Goal: Information Seeking & Learning: Find specific fact

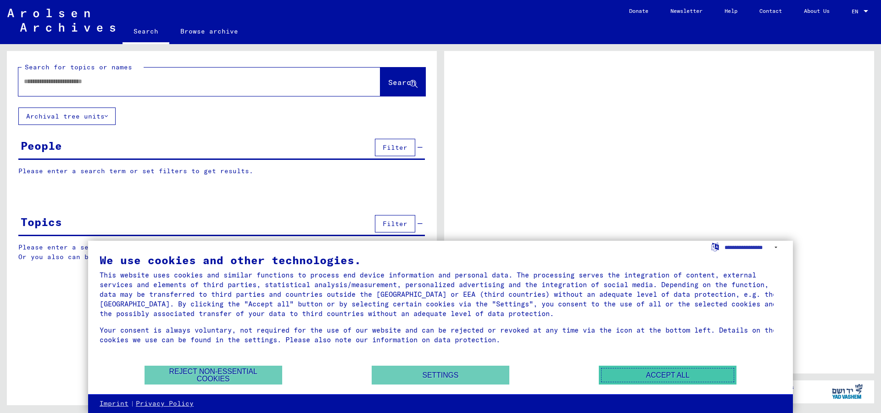
click at [658, 374] on button "Accept all" at bounding box center [668, 374] width 138 height 19
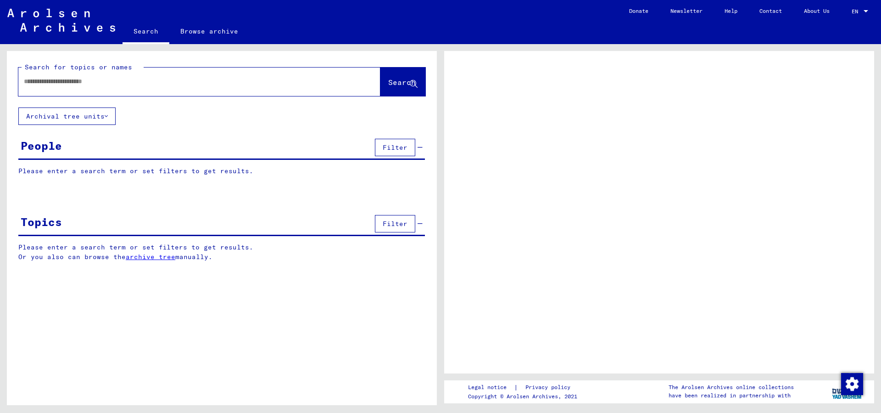
click at [74, 82] on input "text" at bounding box center [191, 82] width 335 height 10
type input "*********"
click at [388, 81] on span "Search" at bounding box center [402, 82] width 28 height 9
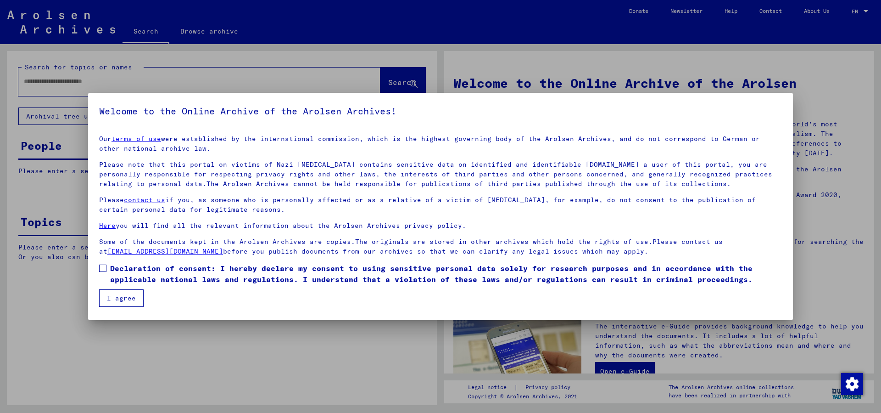
click at [129, 288] on mat-checkbox "Declaration of consent: I hereby declare my consent to using sensitive personal…" at bounding box center [440, 276] width 683 height 27
click at [101, 267] on span at bounding box center [102, 267] width 7 height 7
click at [118, 295] on button "I agree" at bounding box center [121, 297] width 45 height 17
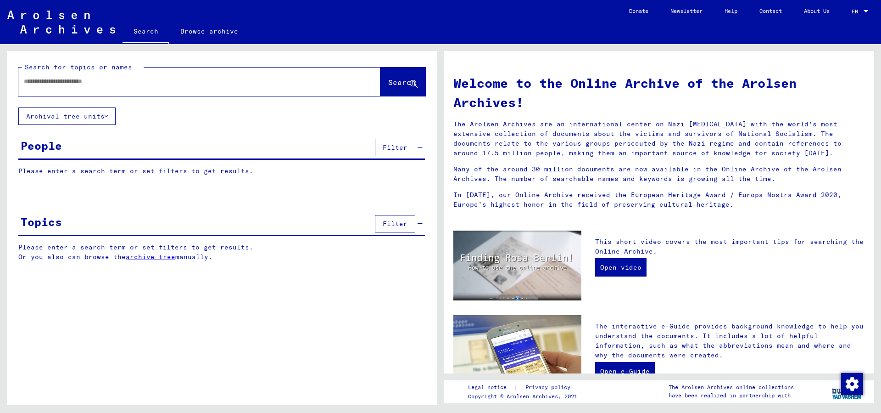
click at [93, 77] on input "text" at bounding box center [188, 82] width 329 height 10
type input "*********"
click at [388, 78] on span "Search" at bounding box center [402, 82] width 28 height 9
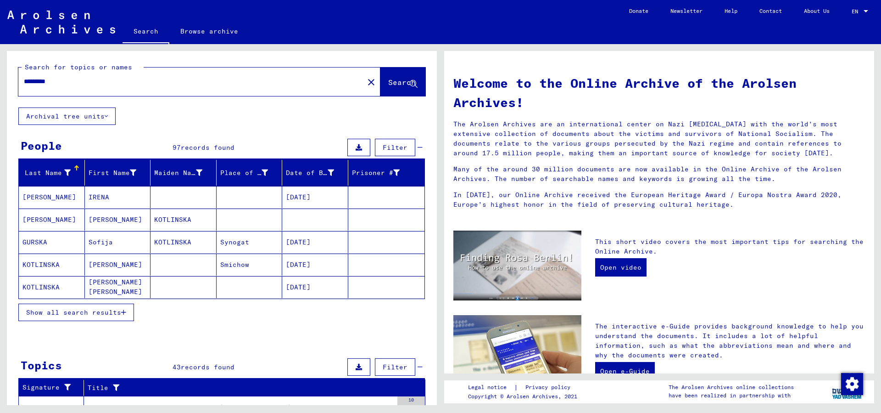
click at [121, 309] on span "Show all search results" at bounding box center [73, 312] width 95 height 8
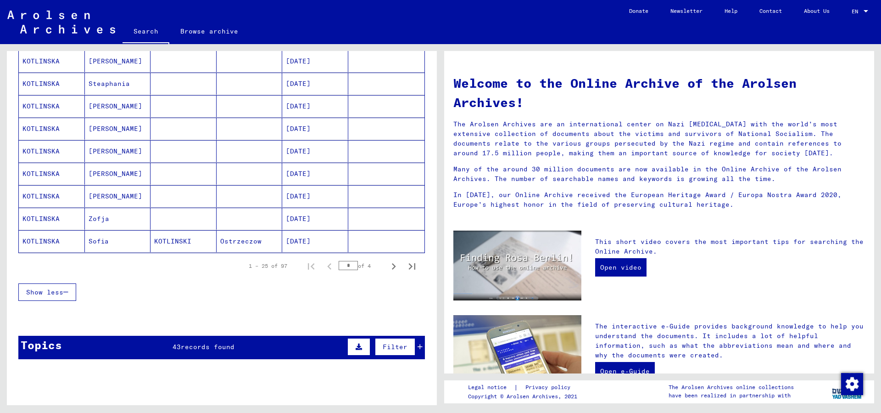
scroll to position [644, 0]
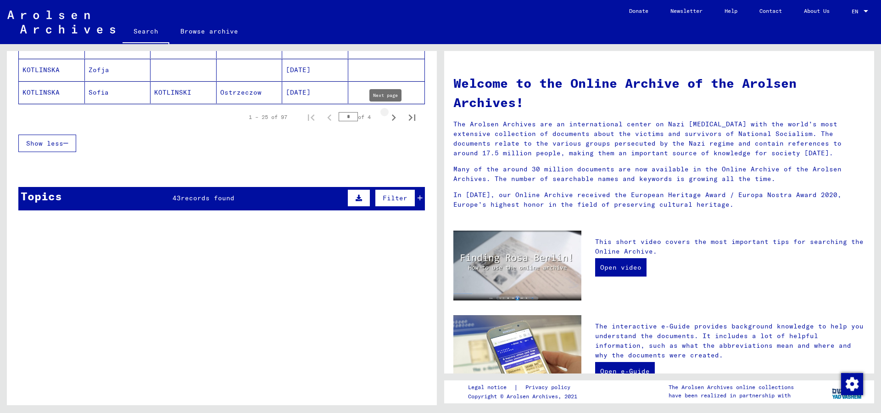
click at [387, 116] on icon "Next page" at bounding box center [393, 117] width 13 height 13
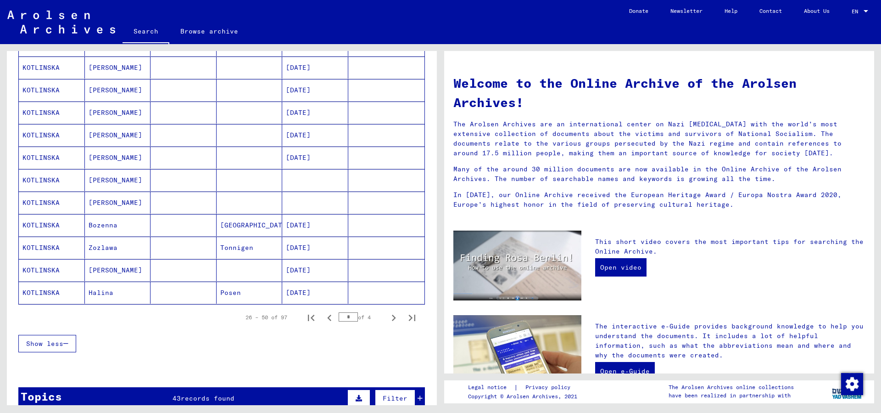
scroll to position [446, 0]
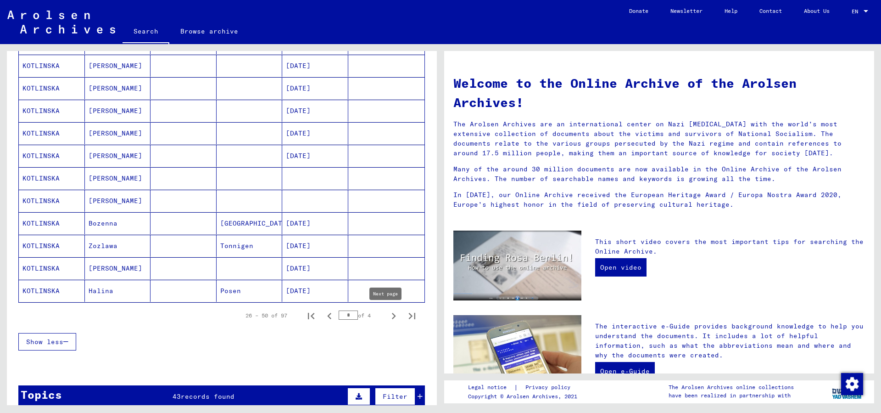
click at [387, 316] on icon "Next page" at bounding box center [393, 315] width 13 height 13
click at [387, 315] on icon "Next page" at bounding box center [393, 315] width 13 height 13
type input "*"
